Goal: Check status: Check status

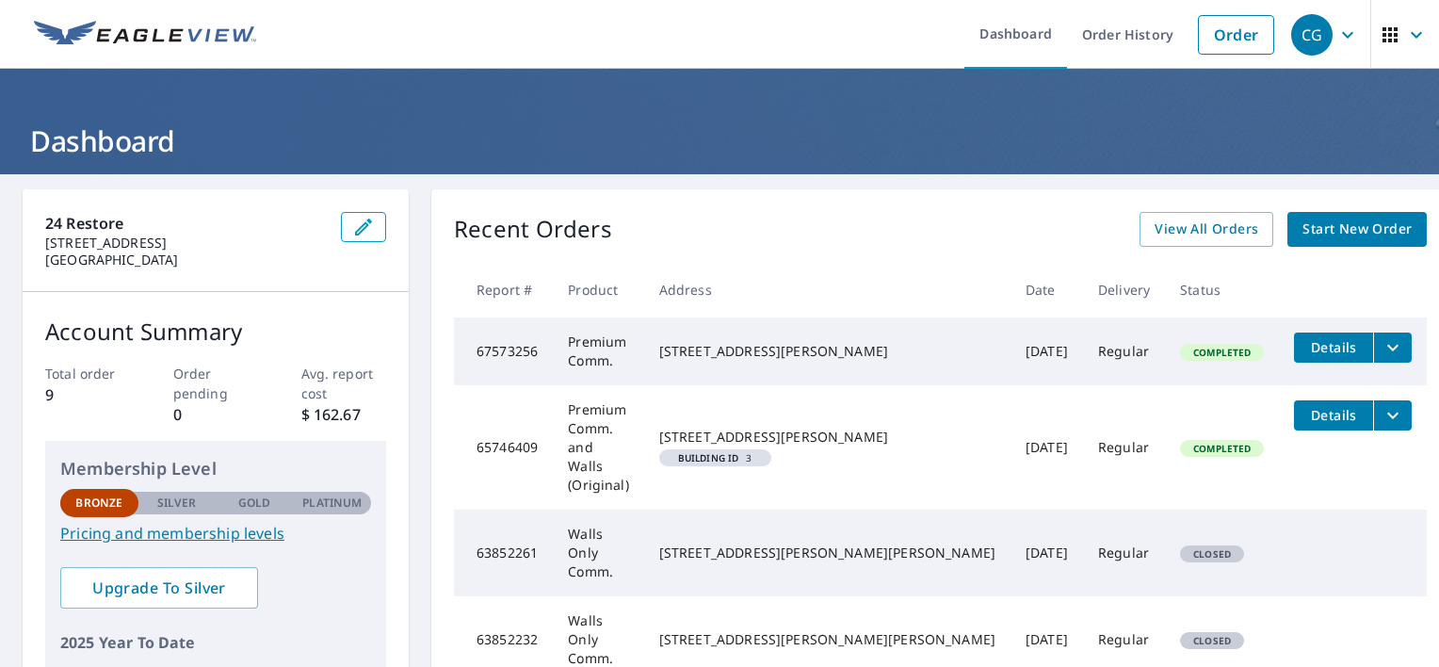
click at [1387, 347] on icon "filesDropdownBtn-67573256" at bounding box center [1392, 347] width 11 height 7
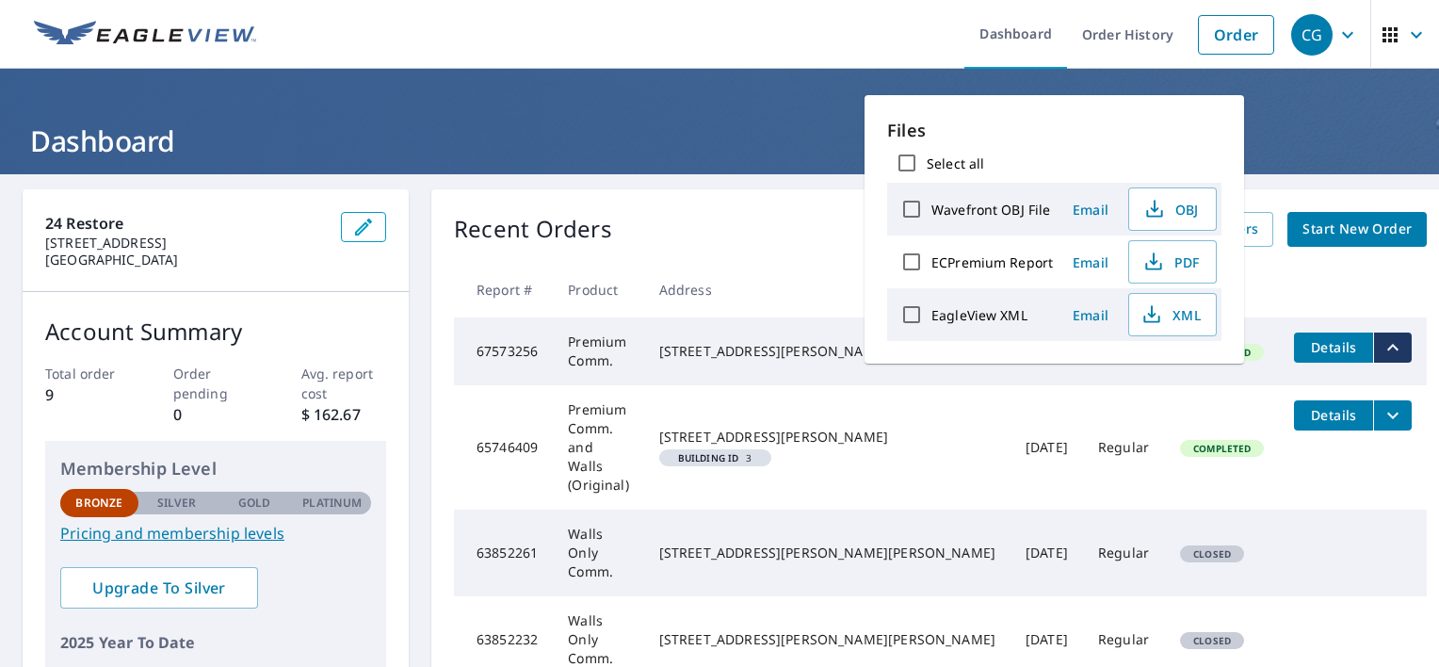
click at [644, 363] on td "Premium Comm." at bounding box center [598, 351] width 91 height 68
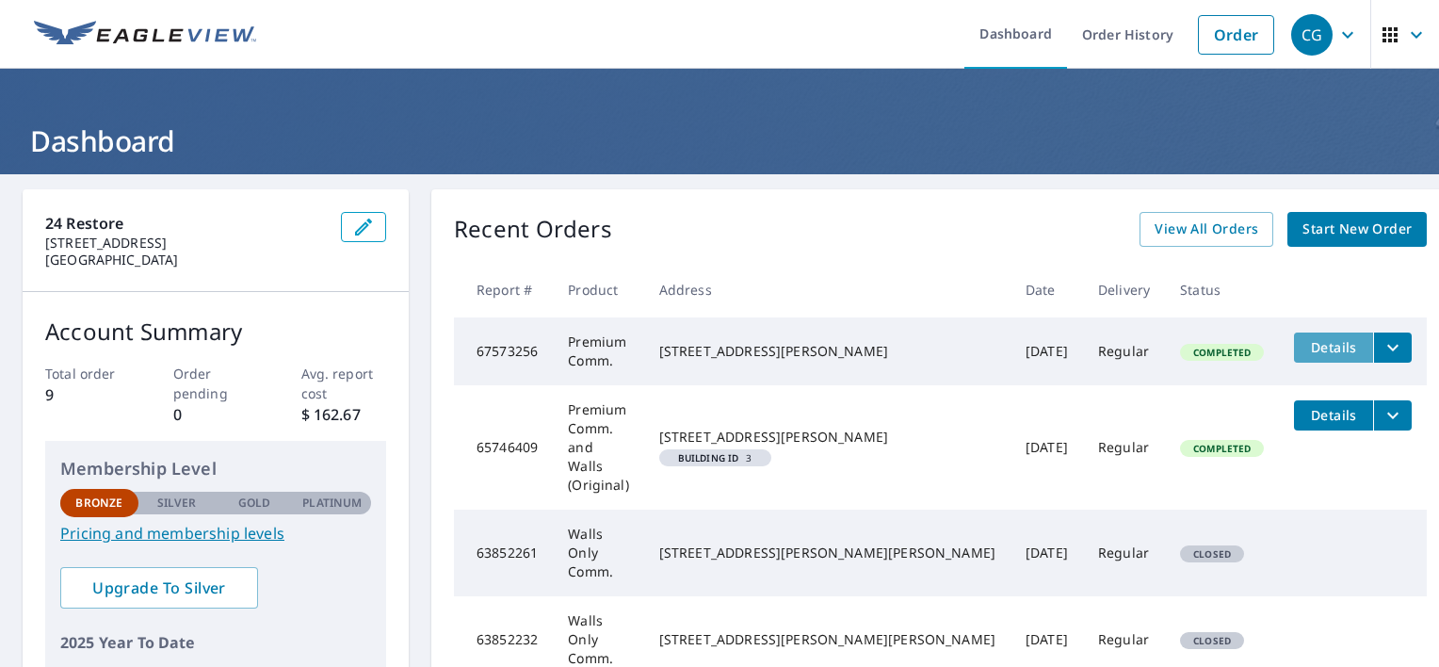
click at [1305, 350] on span "Details" at bounding box center [1333, 347] width 57 height 18
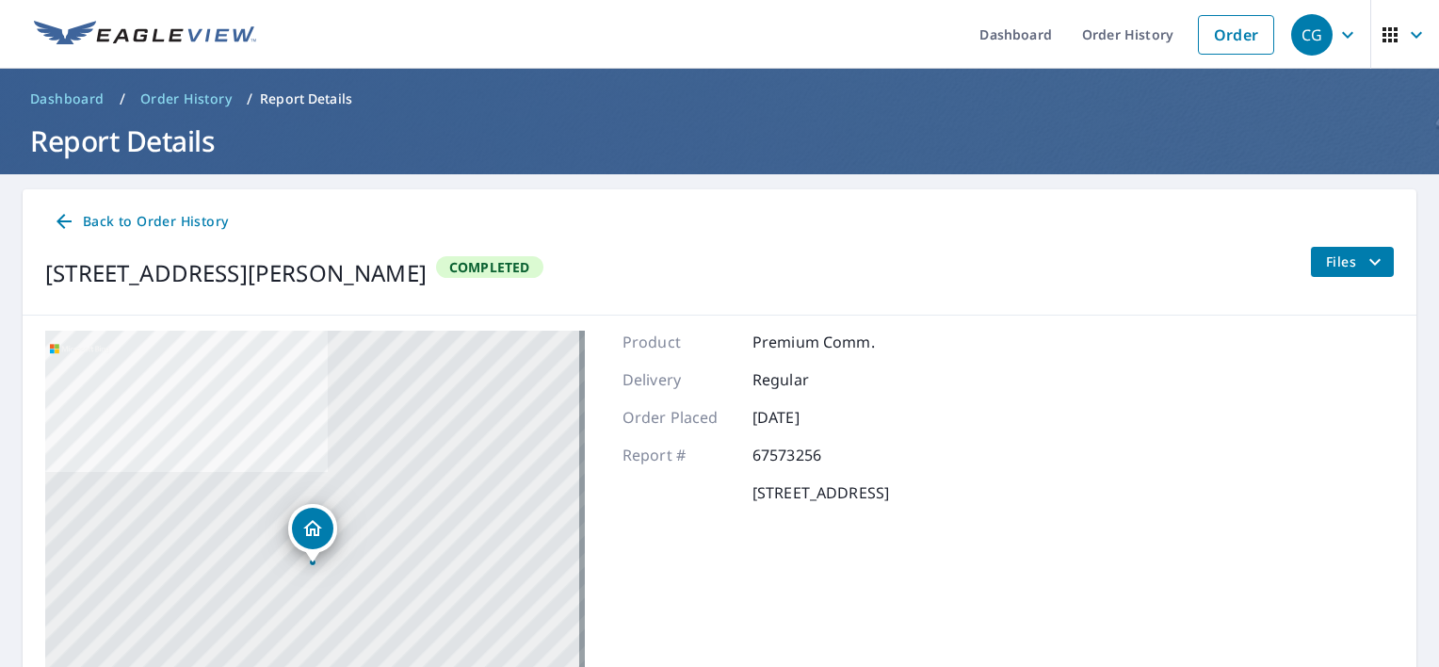
click at [81, 218] on span "Back to Order History" at bounding box center [140, 222] width 175 height 24
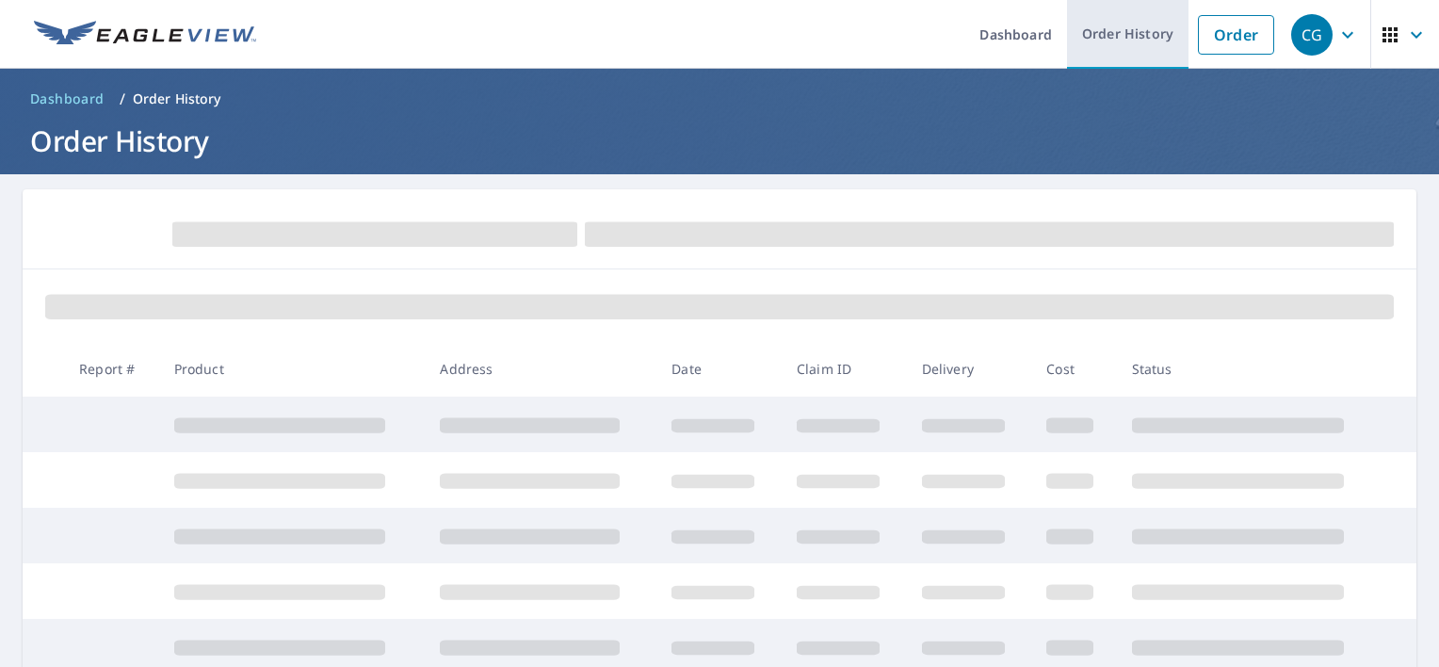
click at [1113, 24] on link "Order History" at bounding box center [1127, 34] width 121 height 69
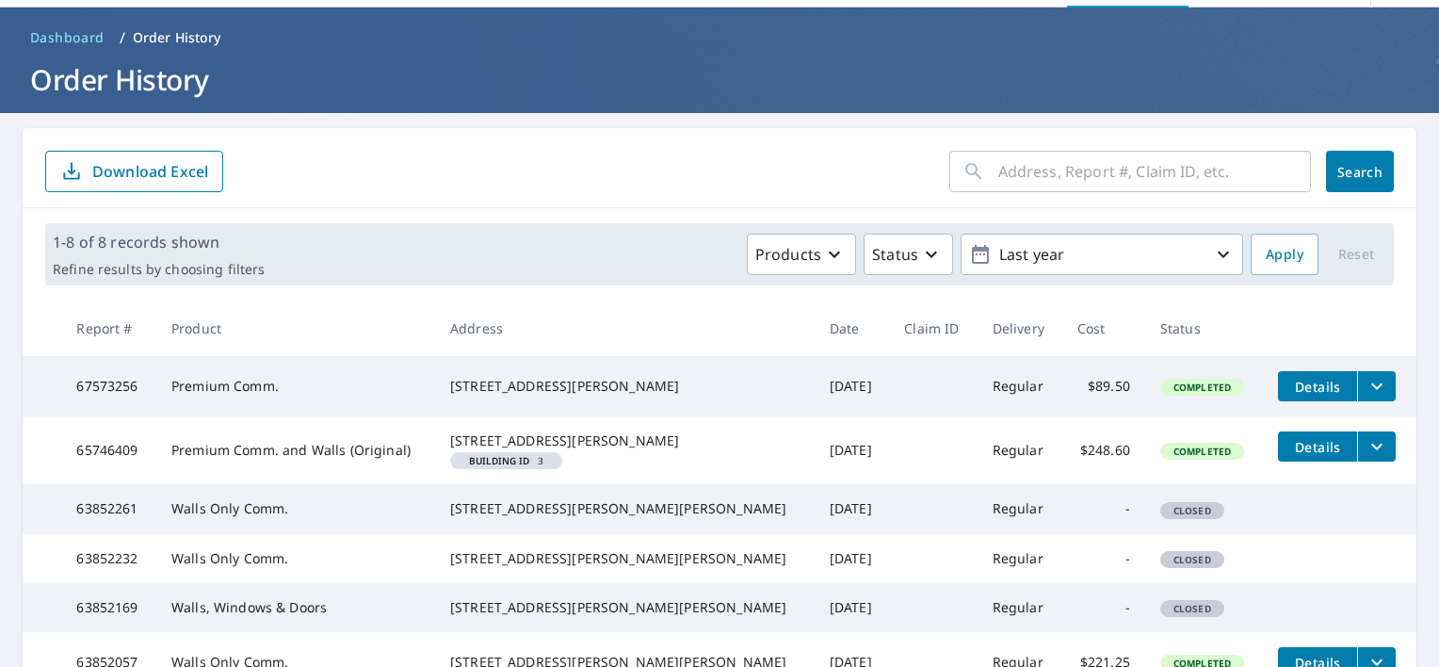
scroll to position [94, 0]
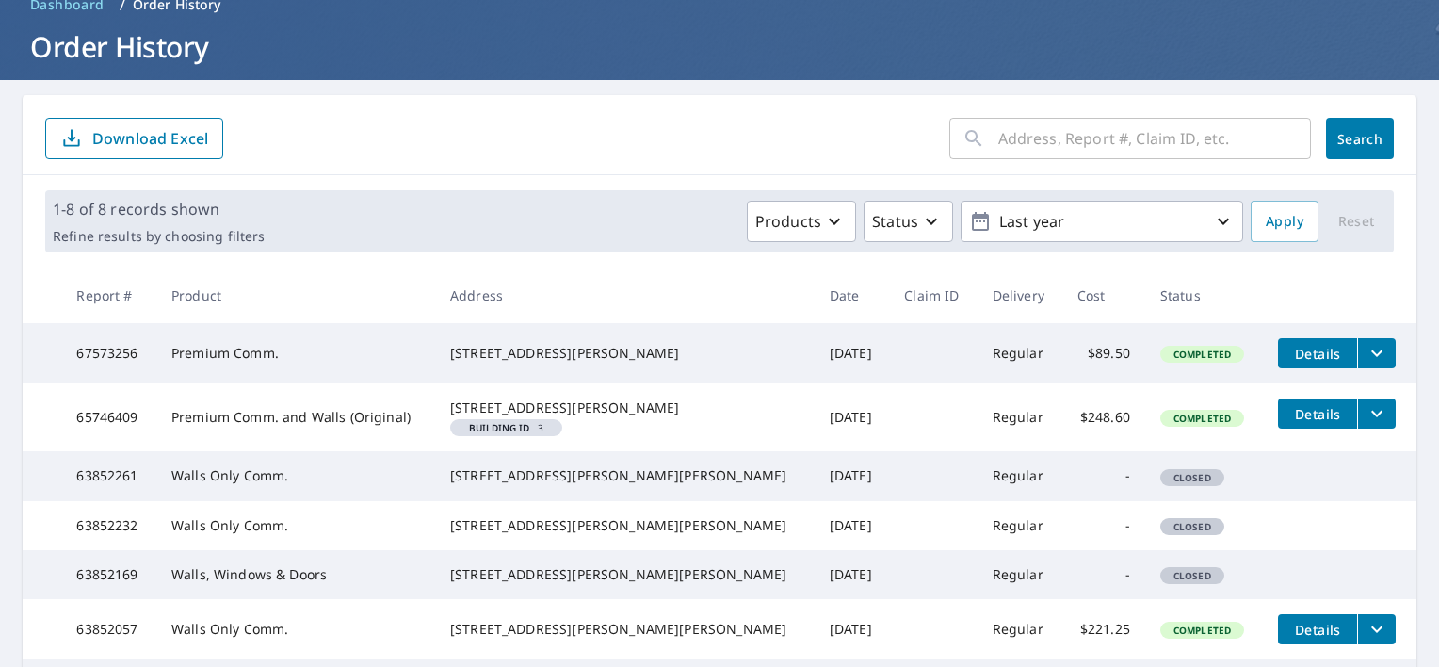
click at [1289, 351] on span "Details" at bounding box center [1317, 354] width 57 height 18
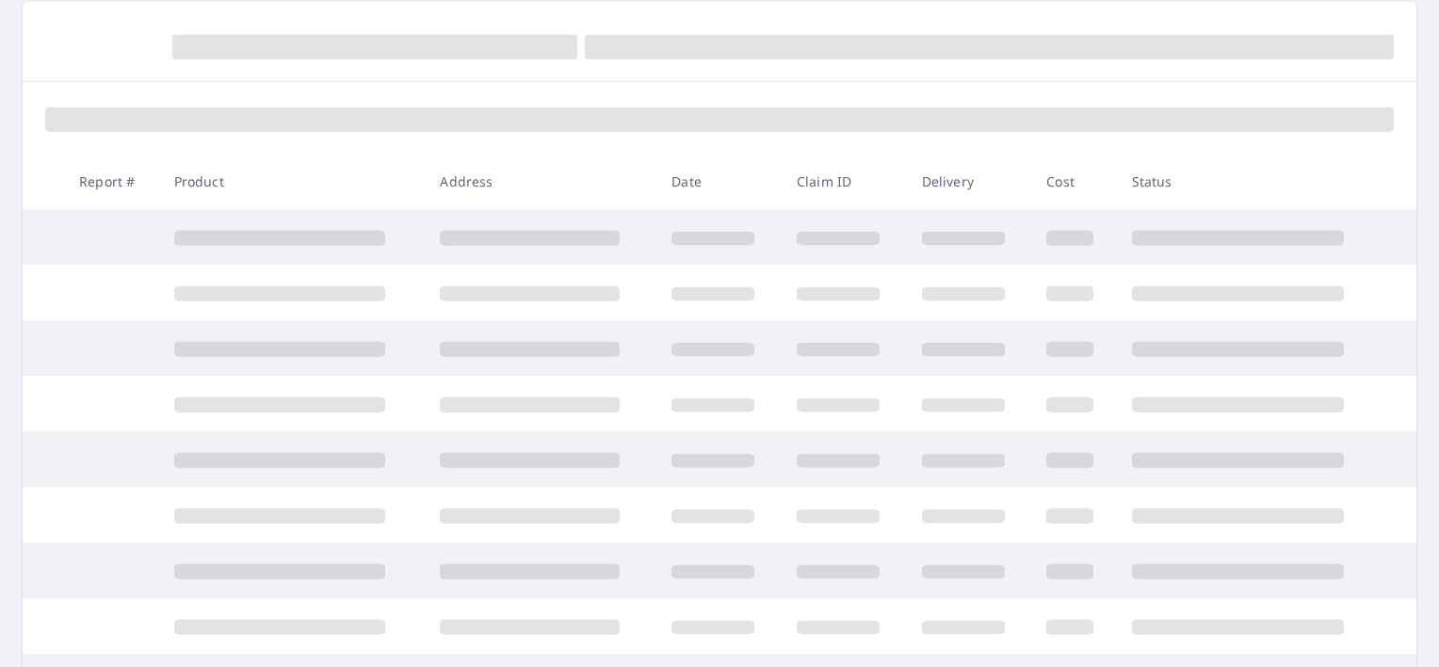
scroll to position [188, 0]
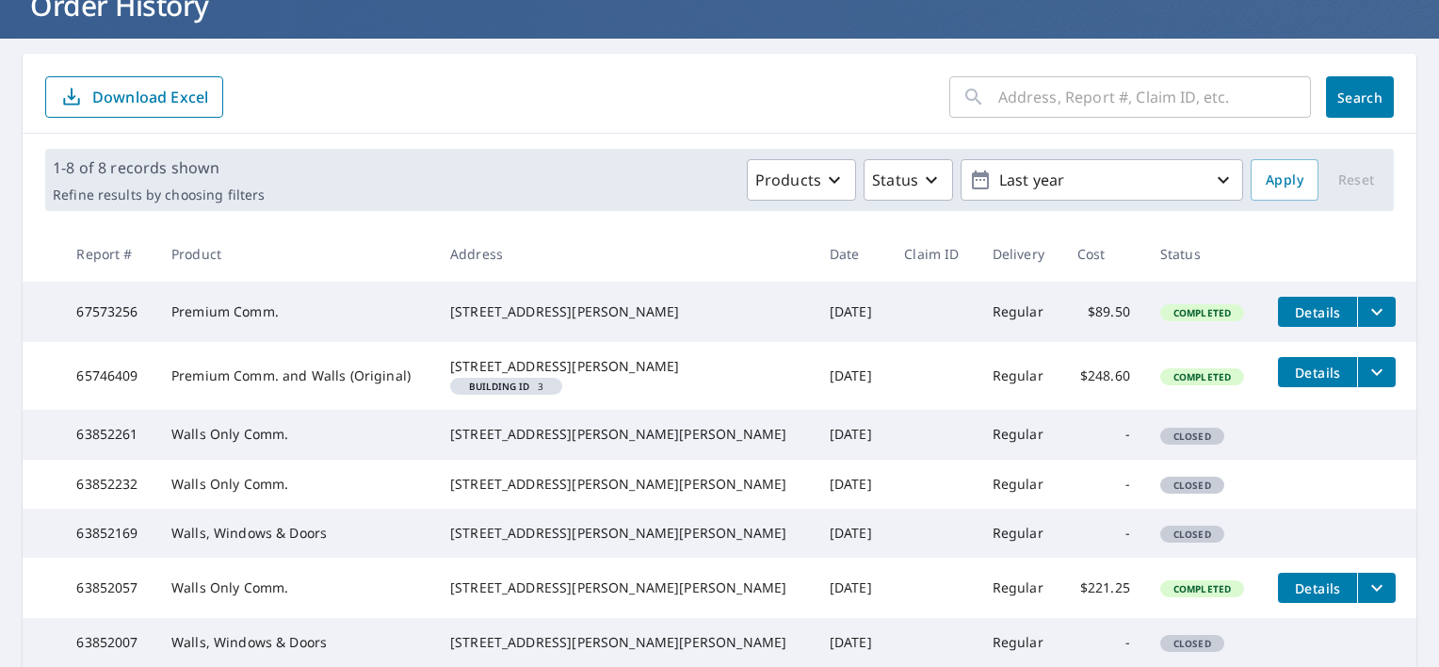
scroll to position [188, 0]
